Goal: Transaction & Acquisition: Purchase product/service

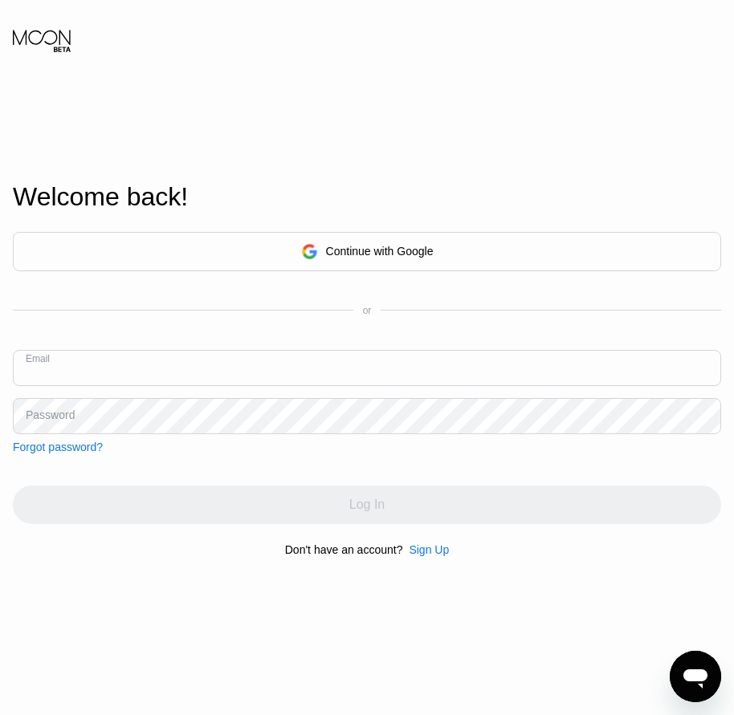
drag, startPoint x: 45, startPoint y: 377, endPoint x: 415, endPoint y: 559, distance: 412.2
click at [415, 556] on div "Sign Up" at bounding box center [429, 550] width 40 height 13
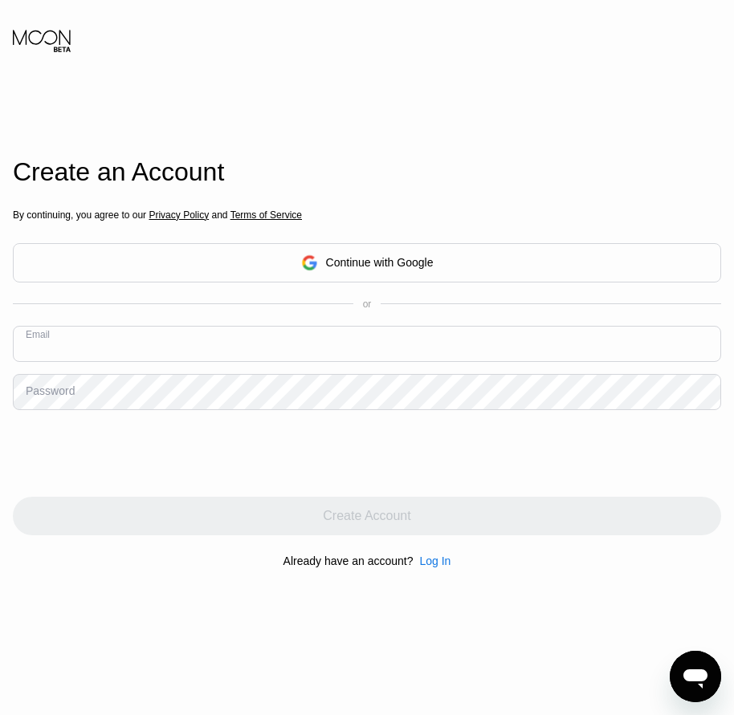
paste input "[PERSON_NAME][EMAIL_ADDRESS][DOMAIN_NAME]"
type input "[PERSON_NAME][EMAIL_ADDRESS][DOMAIN_NAME]"
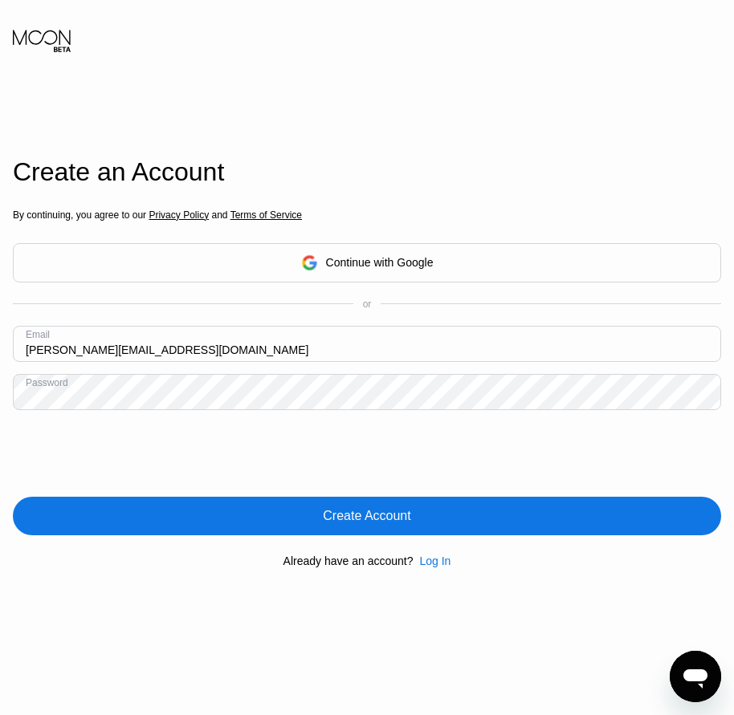
click at [339, 540] on div "By continuing, you agree to our Privacy Policy and Terms of Service Continue wi…" at bounding box center [367, 388] width 708 height 386
click at [338, 524] on div "Create Account" at bounding box center [367, 516] width 88 height 16
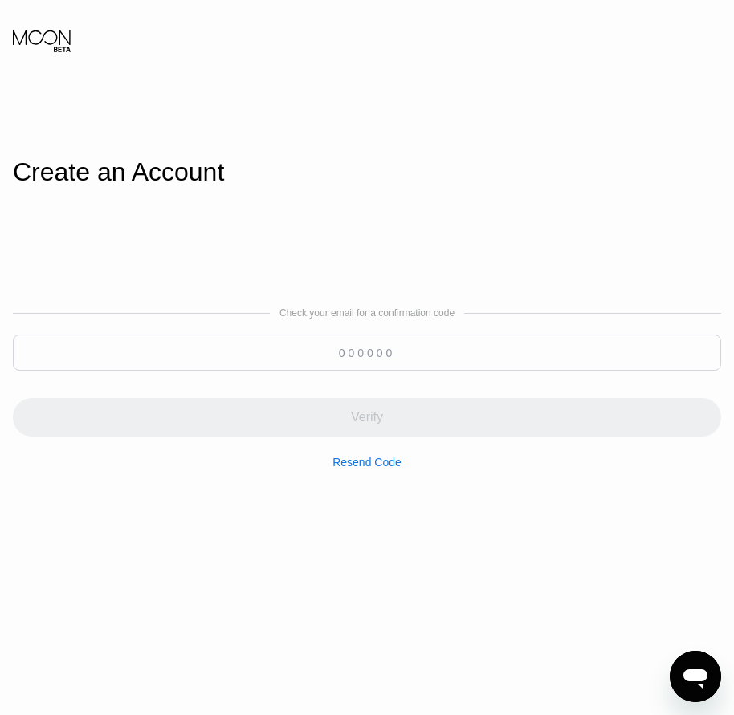
paste input "882688"
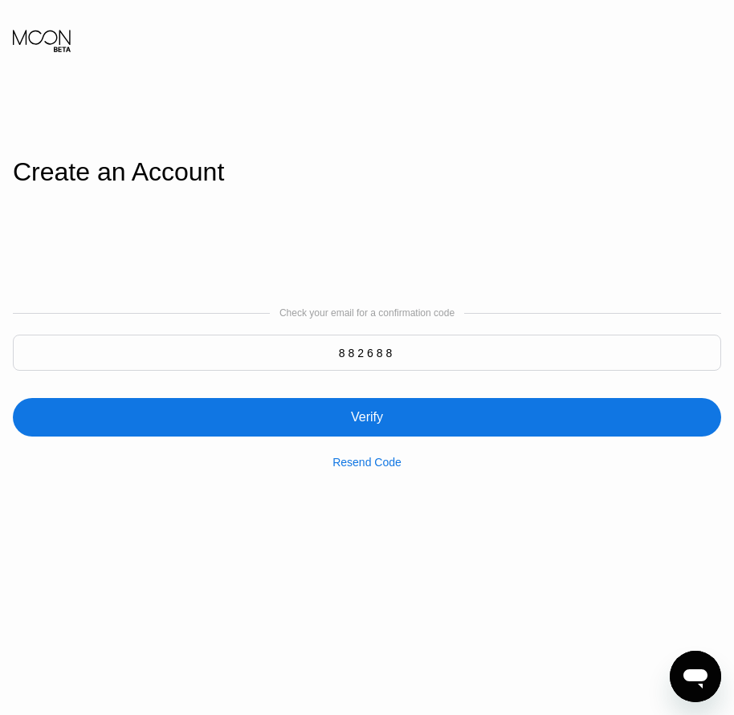
type input "882688"
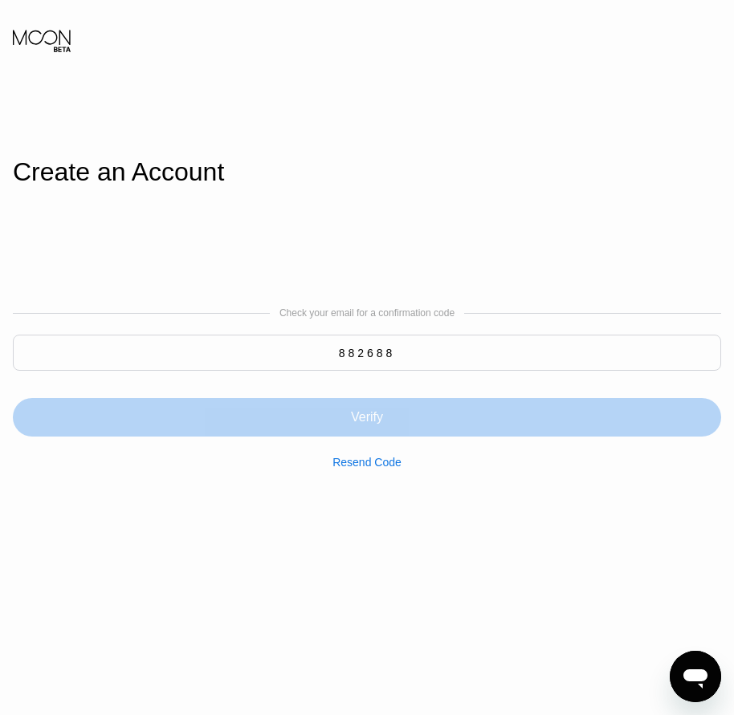
click at [341, 419] on div "Verify" at bounding box center [367, 417] width 708 height 39
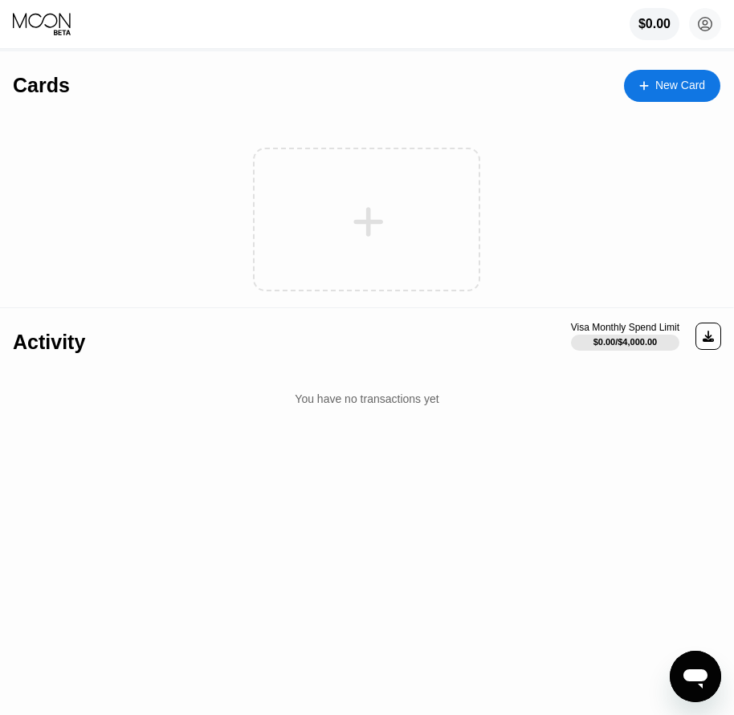
click at [661, 61] on div "Cards New Card" at bounding box center [366, 79] width 707 height 56
click at [655, 79] on div "New Card" at bounding box center [680, 86] width 50 height 14
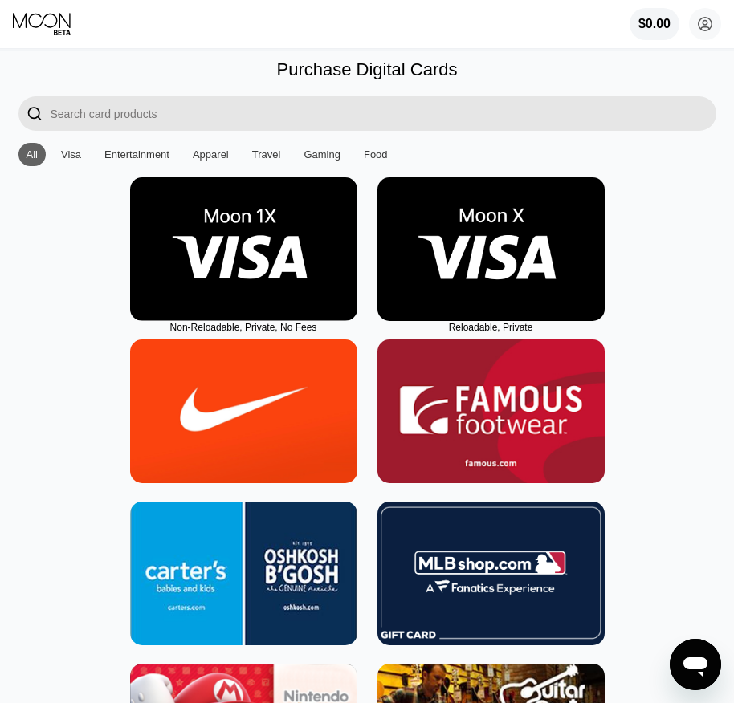
click at [495, 321] on img at bounding box center [490, 249] width 227 height 144
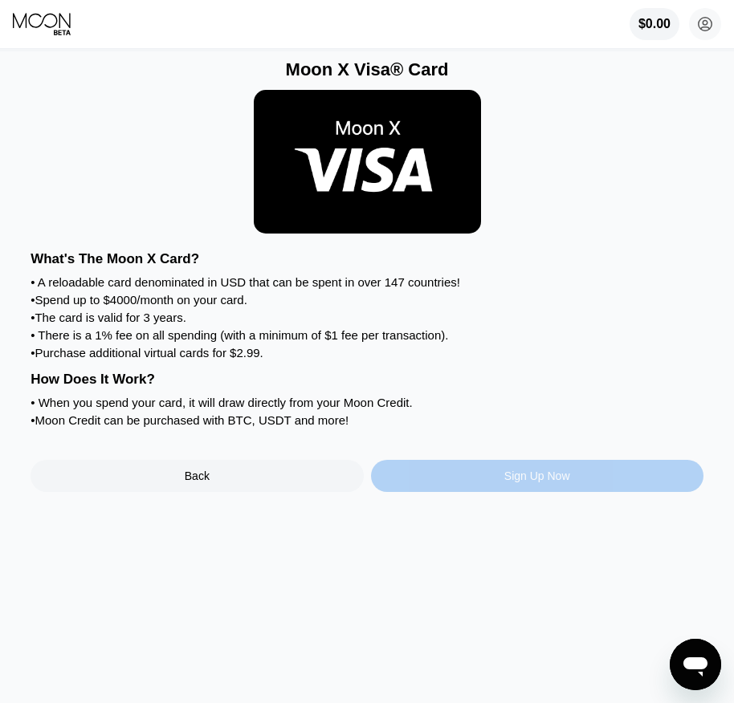
click at [541, 482] on div "Sign Up Now" at bounding box center [537, 476] width 66 height 13
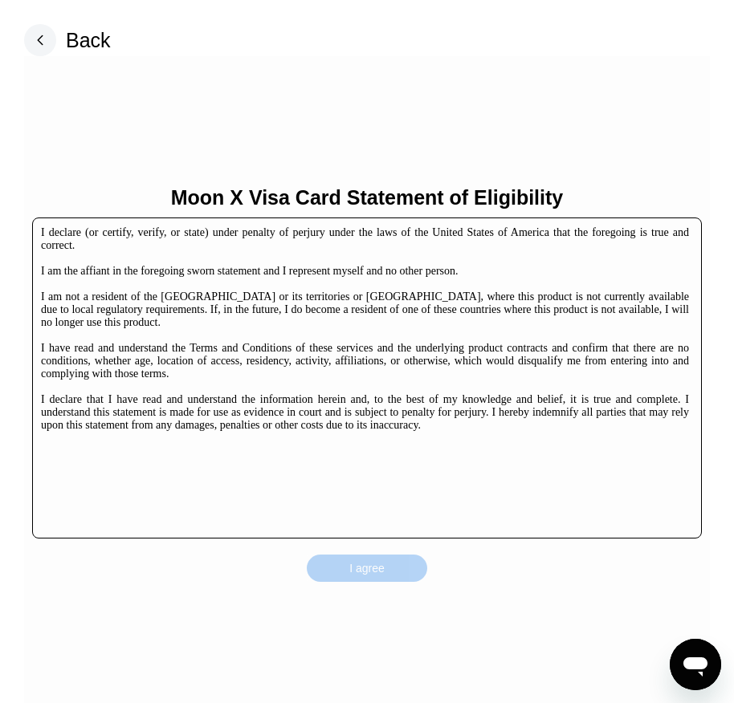
click at [405, 563] on div "I agree" at bounding box center [367, 568] width 120 height 27
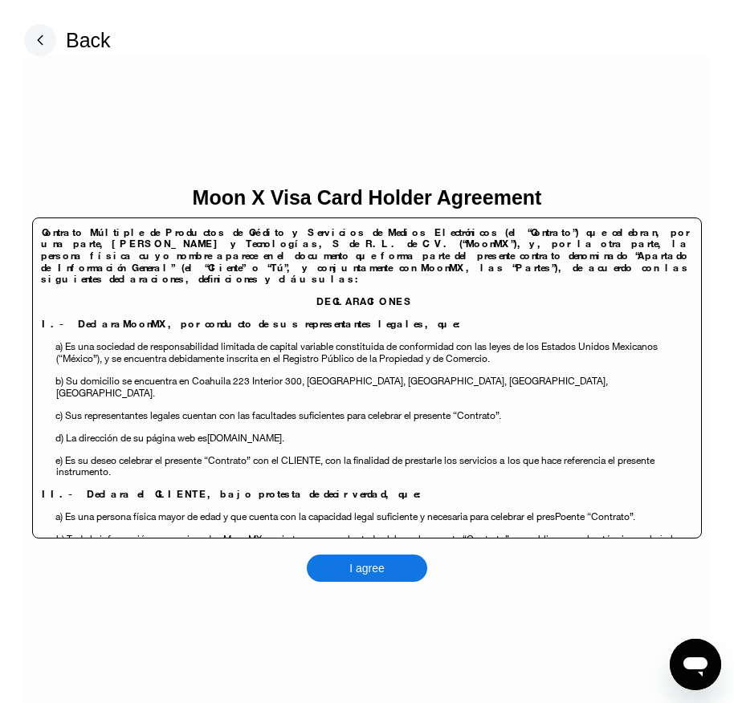
click at [409, 573] on div "I agree" at bounding box center [367, 568] width 120 height 27
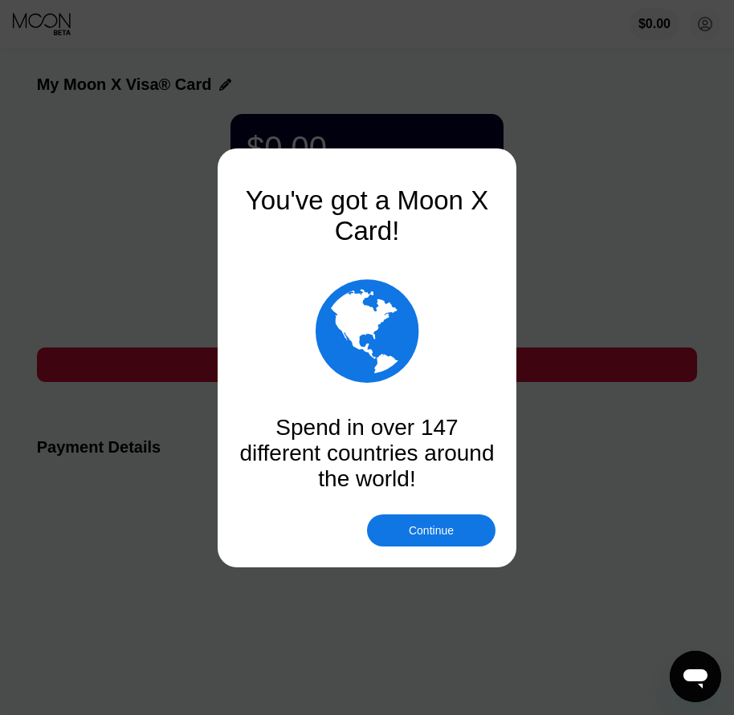
click at [430, 530] on div "Continue" at bounding box center [431, 530] width 45 height 13
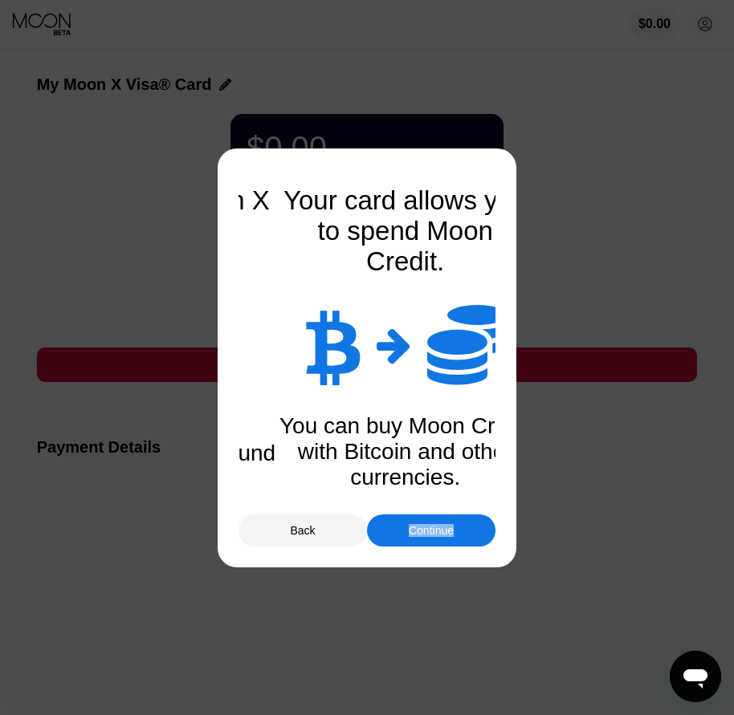
click at [430, 530] on div "Continue" at bounding box center [431, 530] width 45 height 13
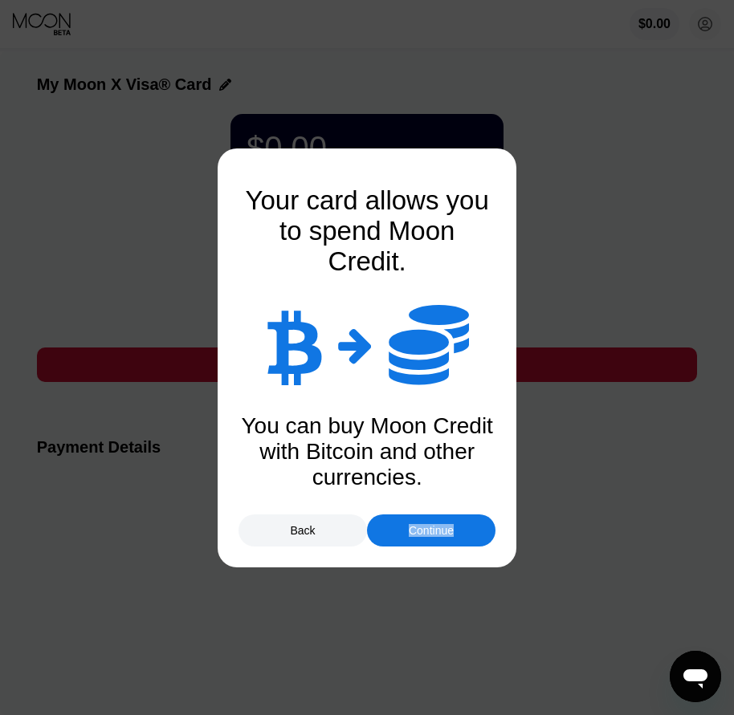
click at [430, 530] on div "Continue" at bounding box center [431, 530] width 45 height 13
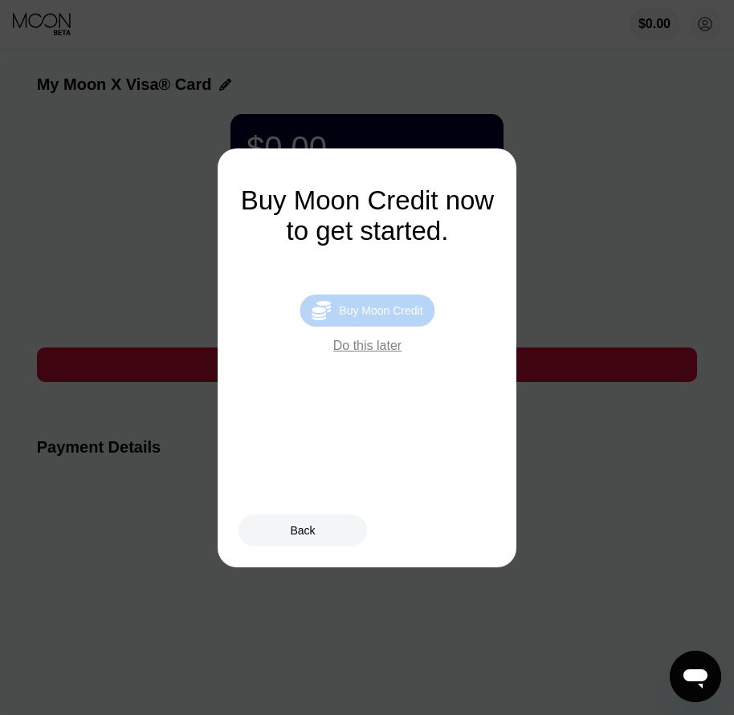
click at [418, 317] on div "Buy Moon Credit" at bounding box center [380, 310] width 83 height 13
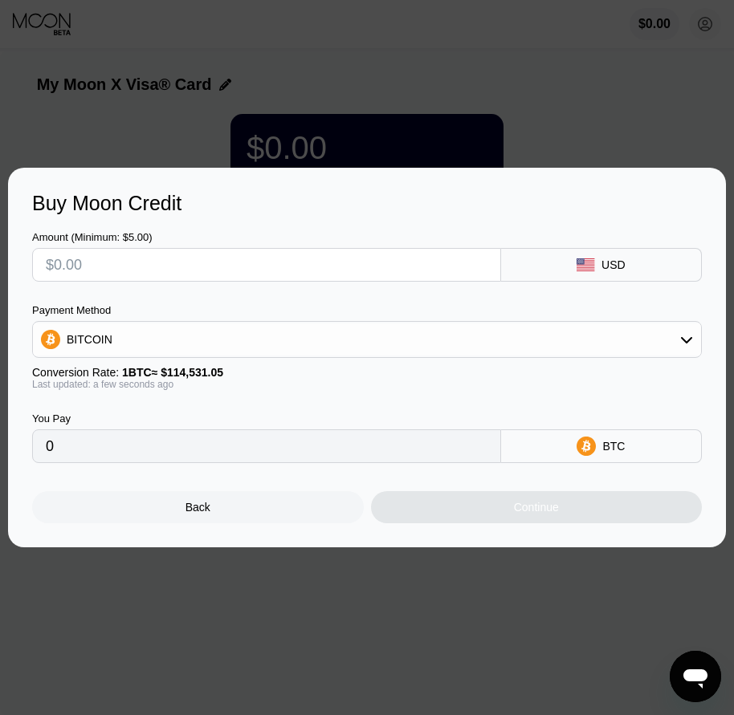
click at [244, 521] on div "Back" at bounding box center [198, 507] width 332 height 32
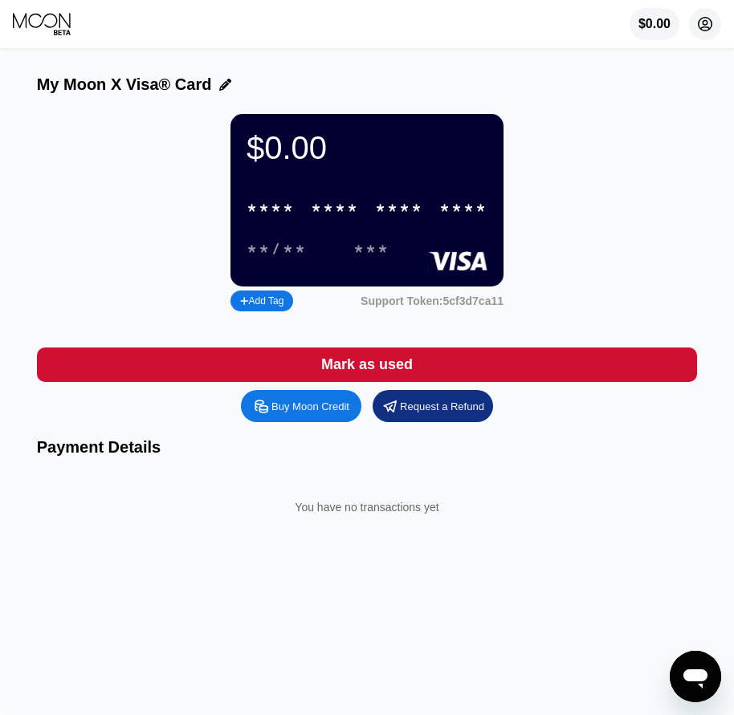
click at [710, 21] on icon at bounding box center [705, 25] width 14 height 14
